Goal: Navigation & Orientation: Find specific page/section

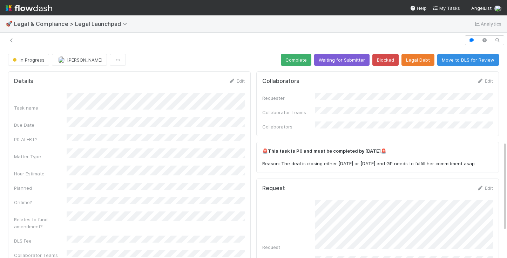
scroll to position [218, 0]
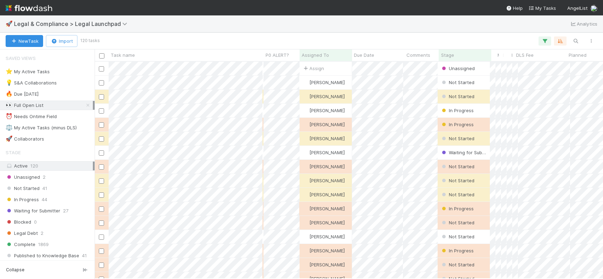
scroll to position [0, 0]
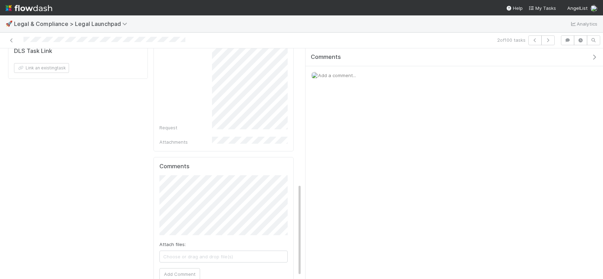
scroll to position [337, 0]
click at [595, 54] on icon "button" at bounding box center [594, 57] width 7 height 6
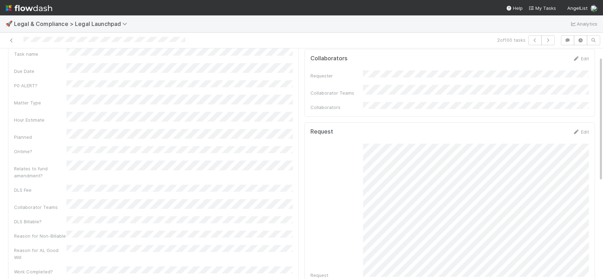
scroll to position [0, 0]
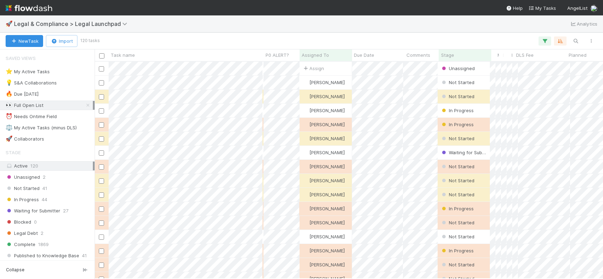
scroll to position [0, 0]
click at [170, 42] on div "New Task Import 120 tasks Task name P0 ALERT? Assigned To Due Date Comments Sta…" at bounding box center [301, 156] width 603 height 246
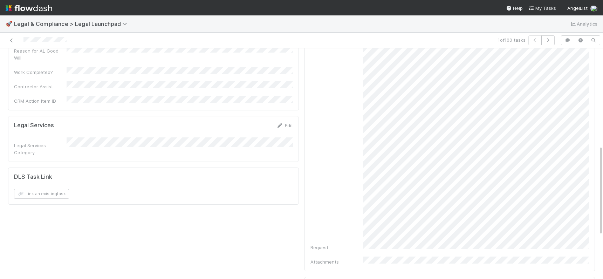
scroll to position [248, 0]
